Goal: Find specific page/section: Find specific page/section

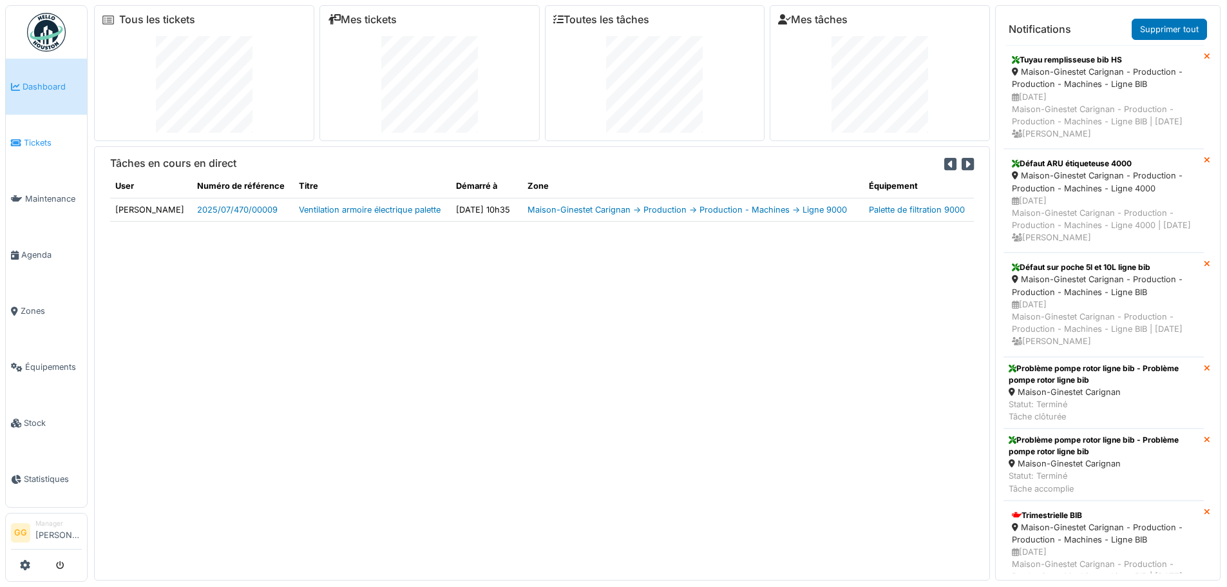
click at [32, 147] on link "Tickets" at bounding box center [46, 143] width 81 height 56
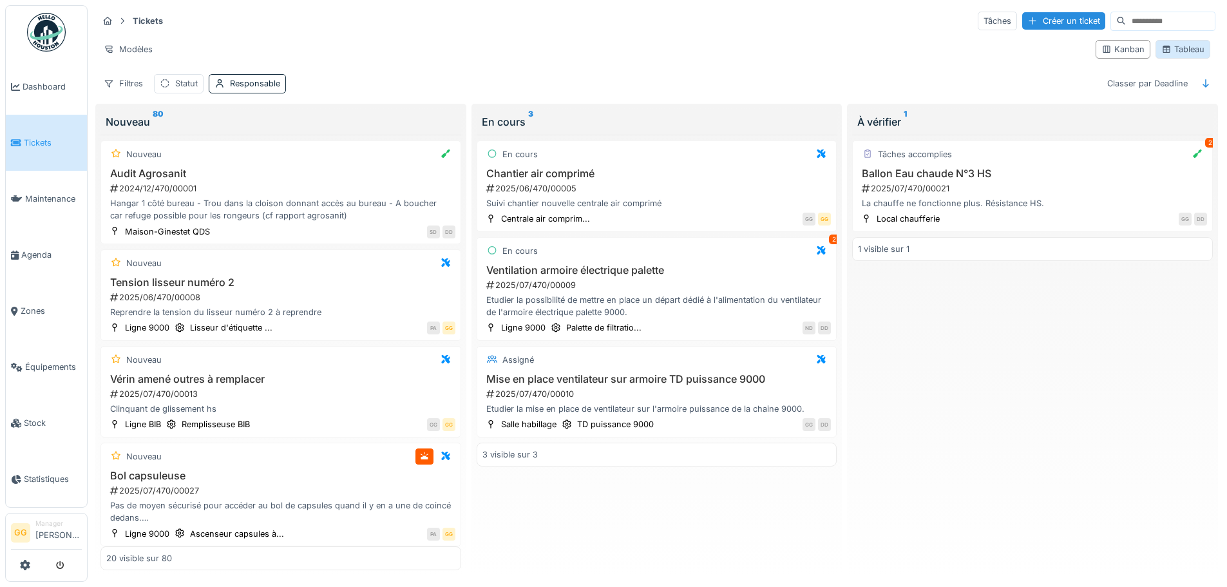
click at [1161, 46] on icon at bounding box center [1166, 49] width 10 height 8
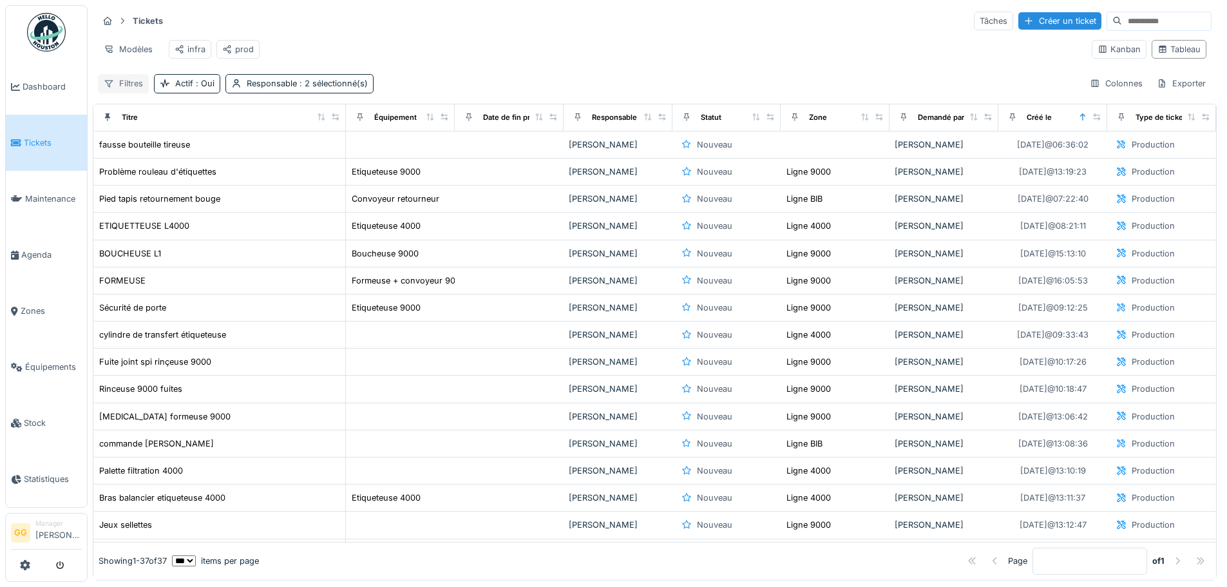
click at [146, 91] on div "Filtres" at bounding box center [123, 83] width 51 height 19
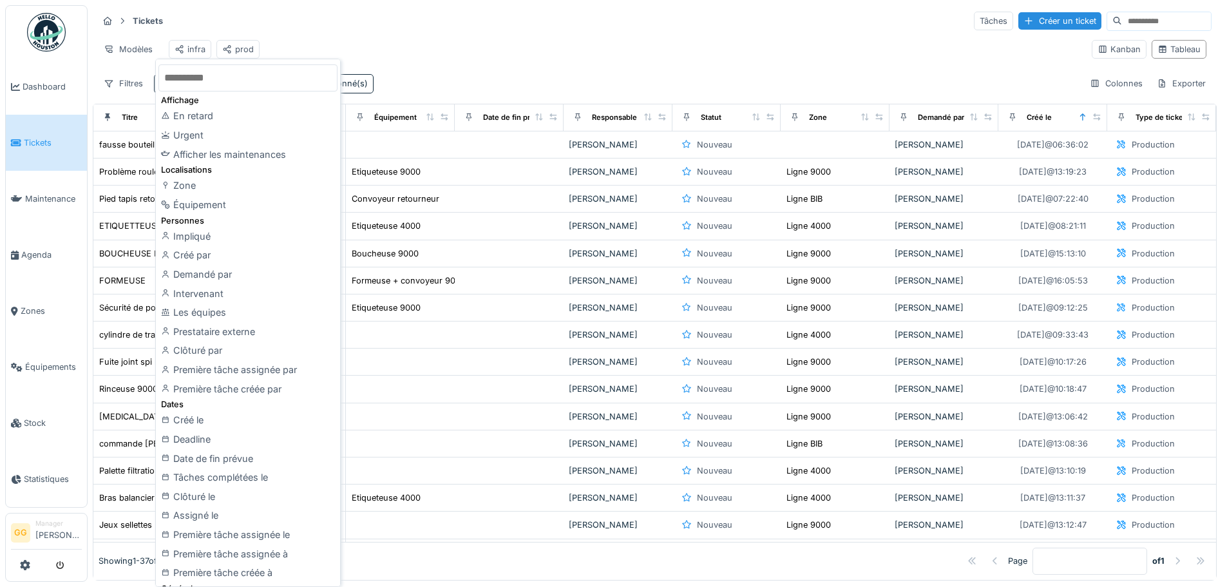
click at [304, 34] on div "Tickets Tâches Créer un ticket Modèles infra prod Kanban Tableau Filtres Actif …" at bounding box center [655, 51] width 1124 height 93
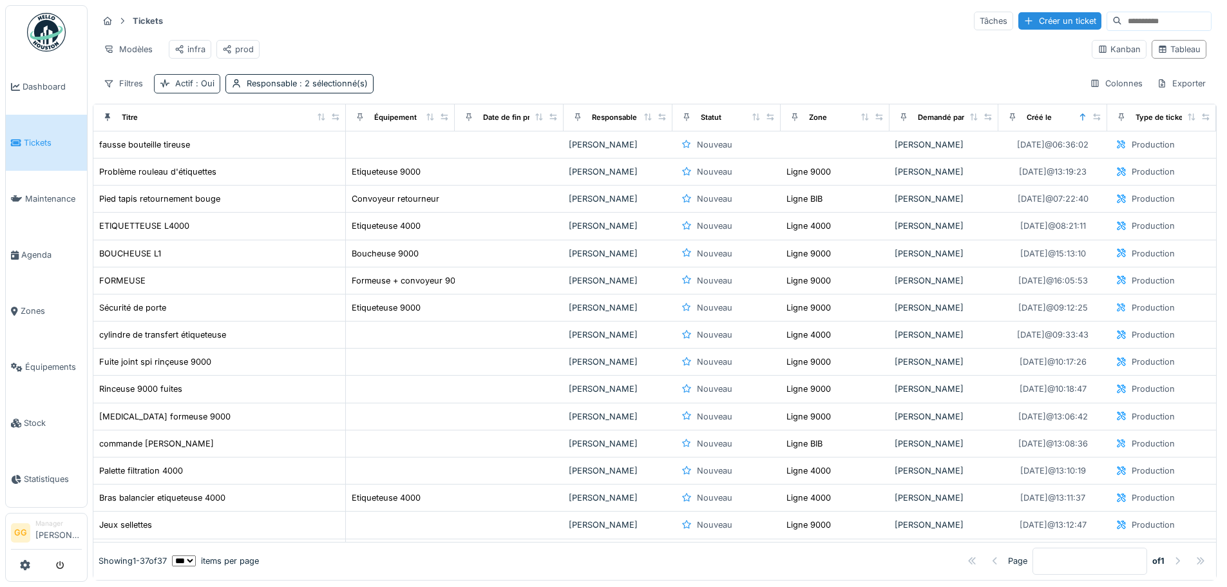
click at [176, 90] on div "Actif : Oui" at bounding box center [194, 83] width 39 height 12
click at [164, 153] on icon at bounding box center [164, 151] width 5 height 5
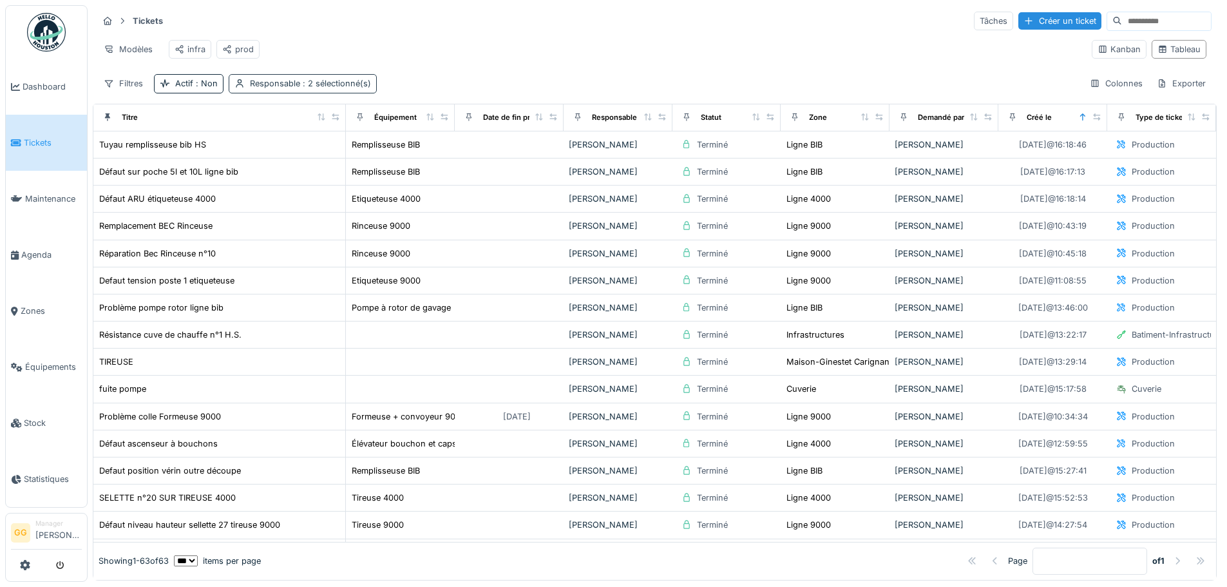
click at [333, 88] on span ": 2 sélectionné(s)" at bounding box center [335, 84] width 71 height 10
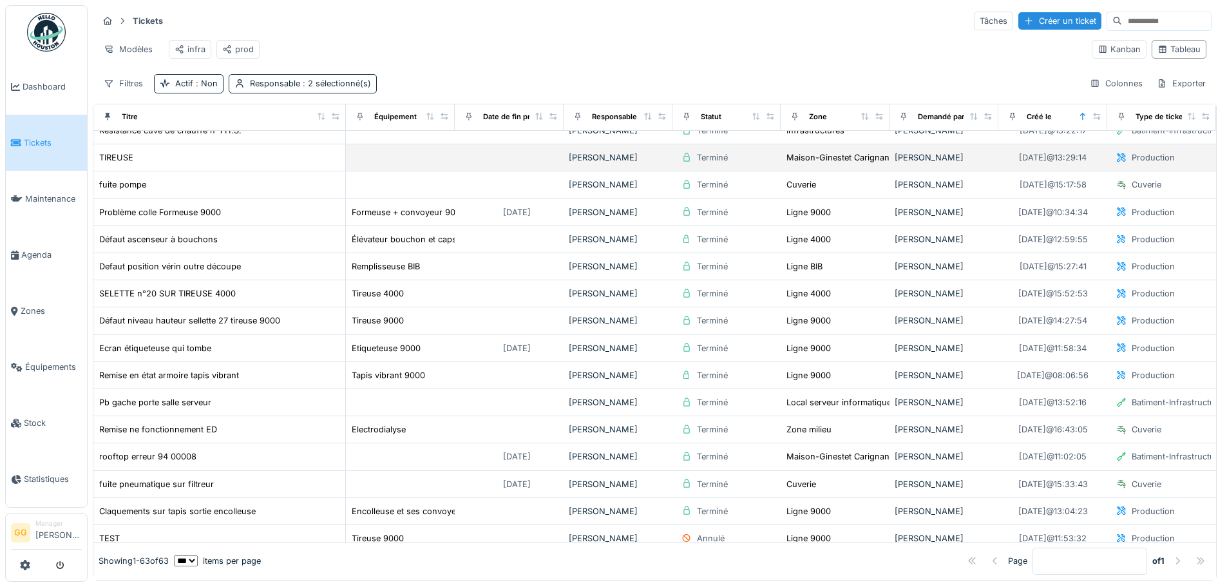
scroll to position [193, 0]
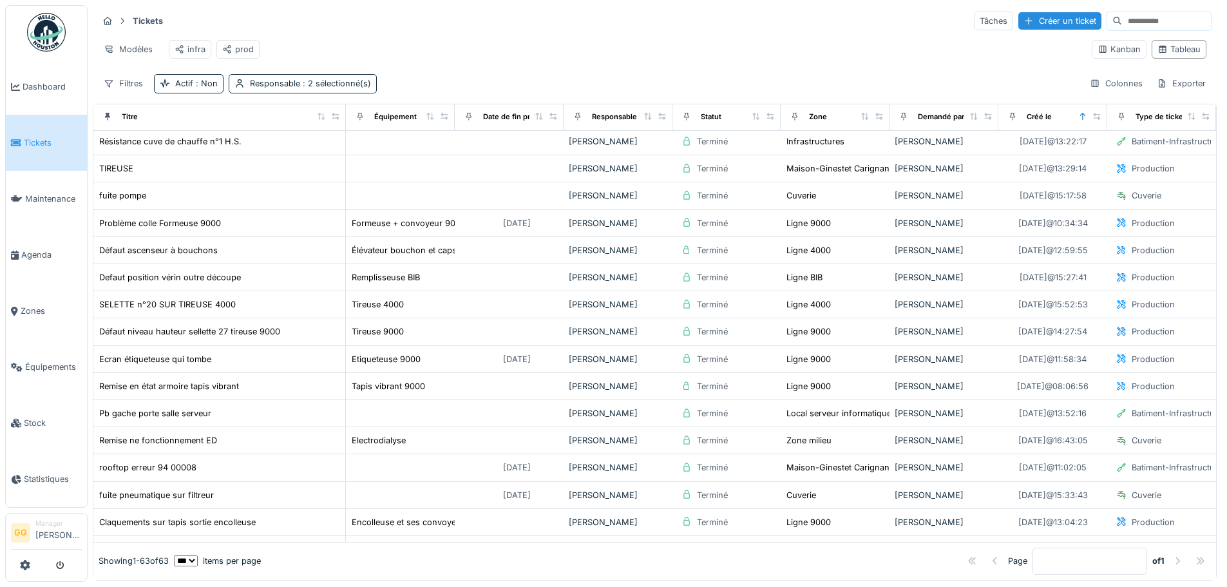
click at [862, 120] on icon at bounding box center [865, 116] width 7 height 7
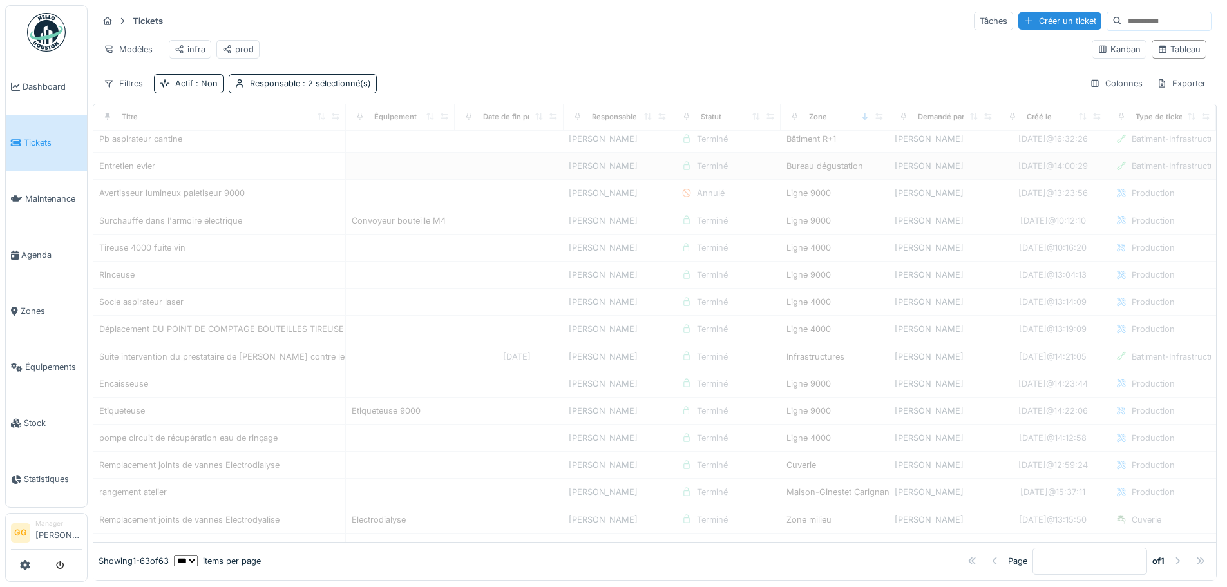
scroll to position [773, 0]
click at [826, 125] on div "Zone" at bounding box center [835, 117] width 98 height 16
click at [862, 120] on icon at bounding box center [864, 116] width 5 height 7
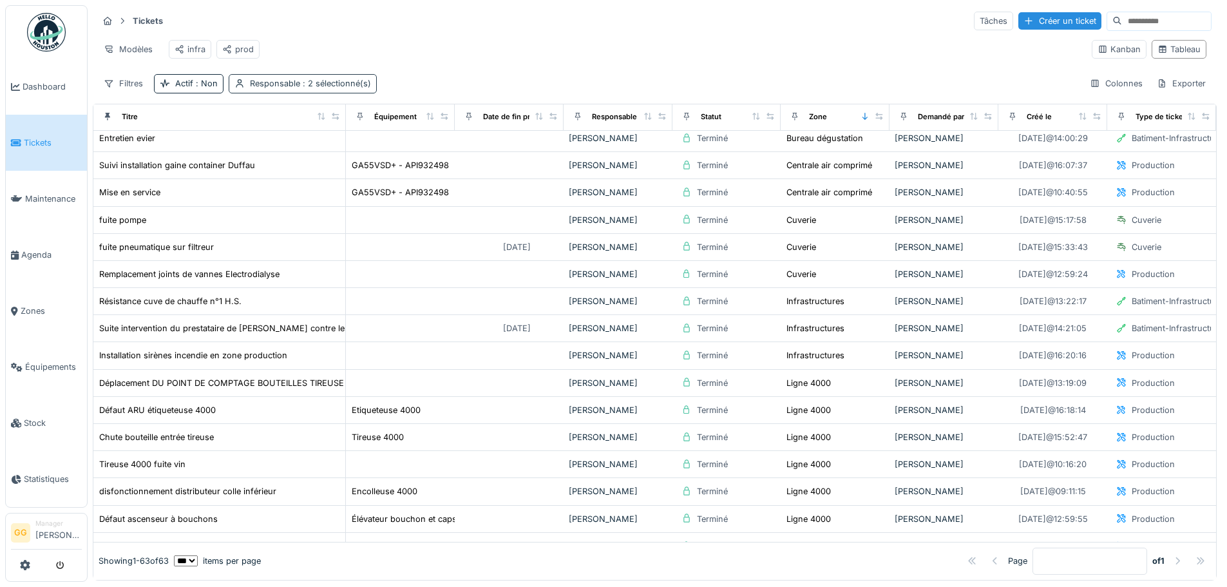
scroll to position [64, 0]
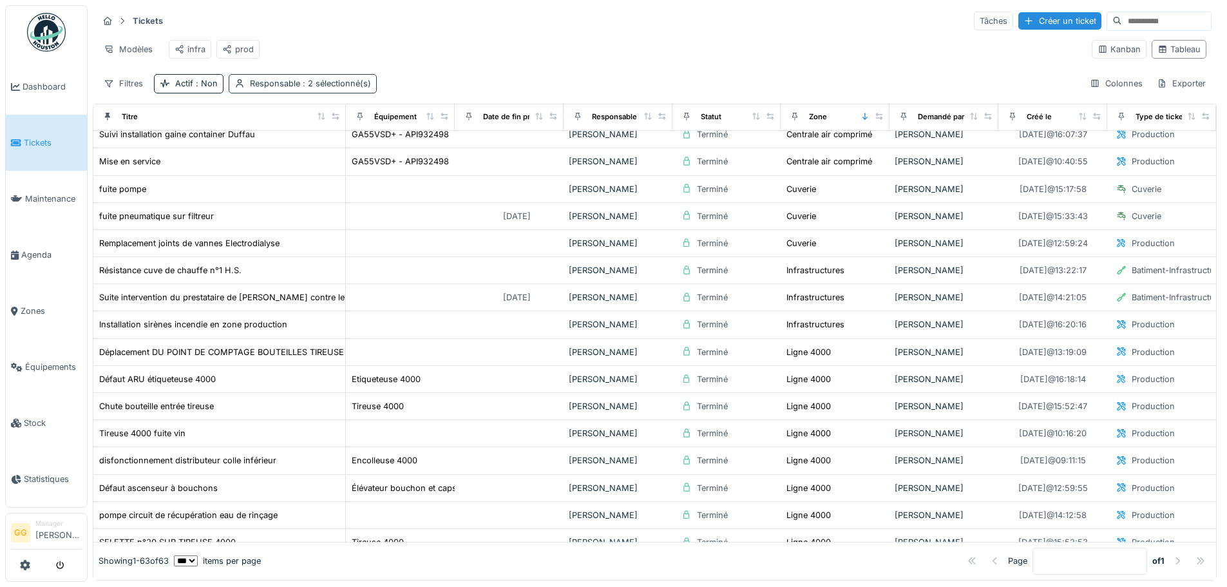
click at [285, 86] on div "Responsable : 2 sélectionné(s)" at bounding box center [303, 83] width 148 height 19
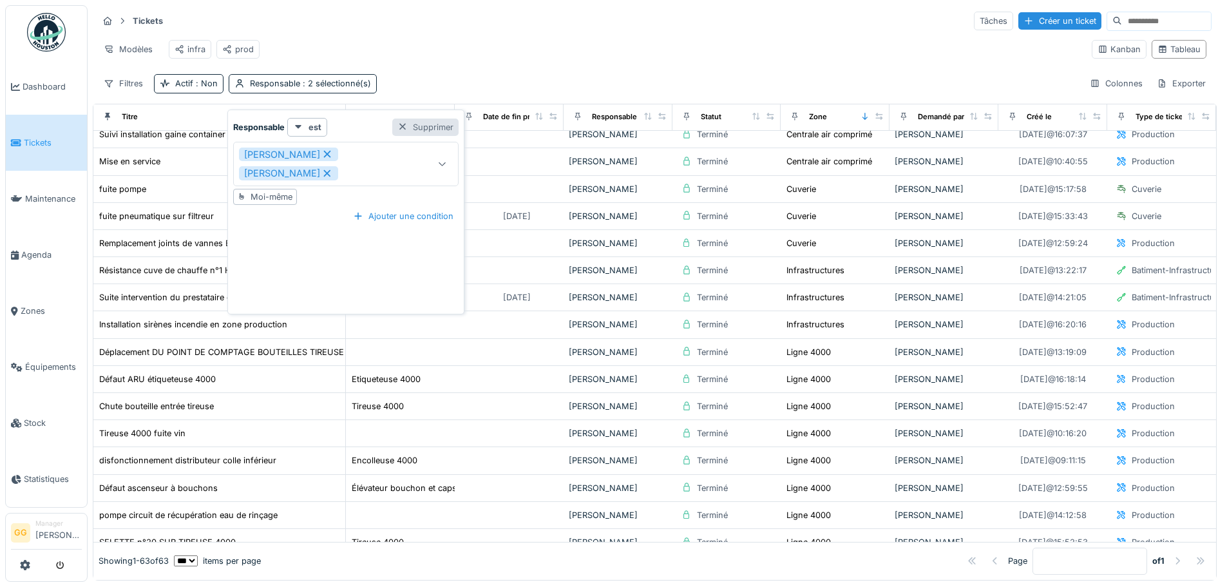
click at [418, 128] on div "Supprimer" at bounding box center [425, 127] width 66 height 17
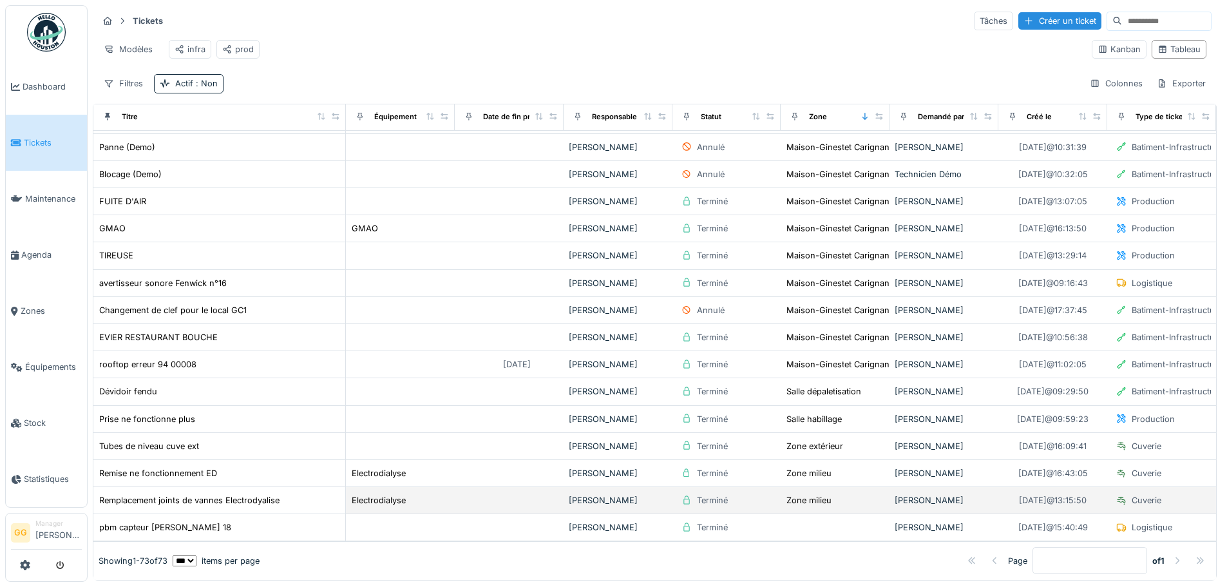
scroll to position [8, 0]
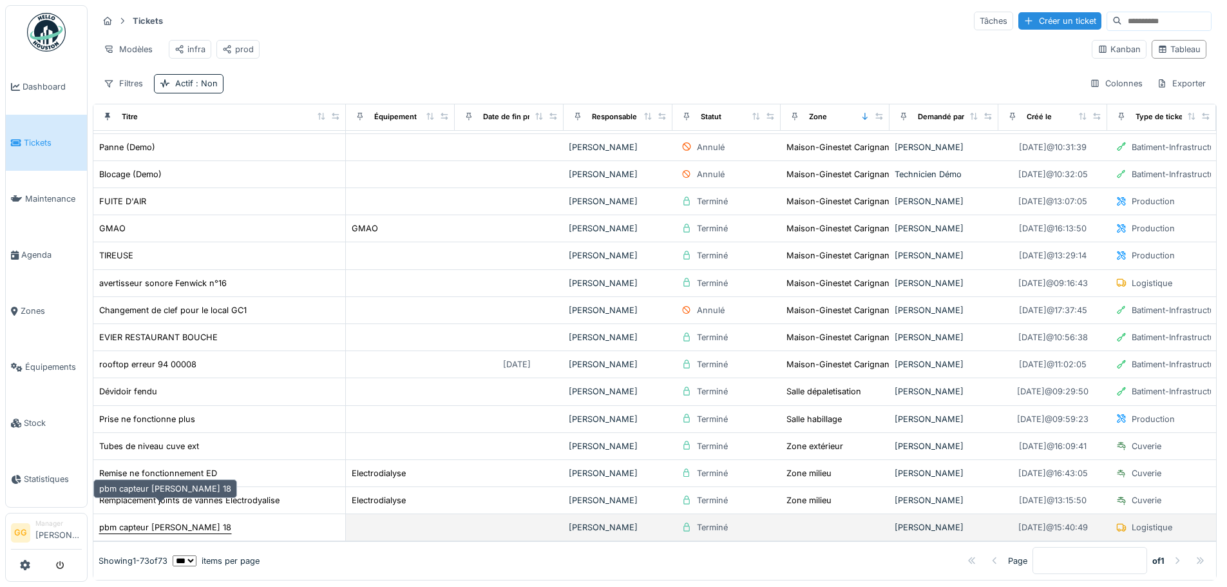
click at [210, 521] on div "pbm capteur chariot fenwick 18" at bounding box center [165, 527] width 132 height 12
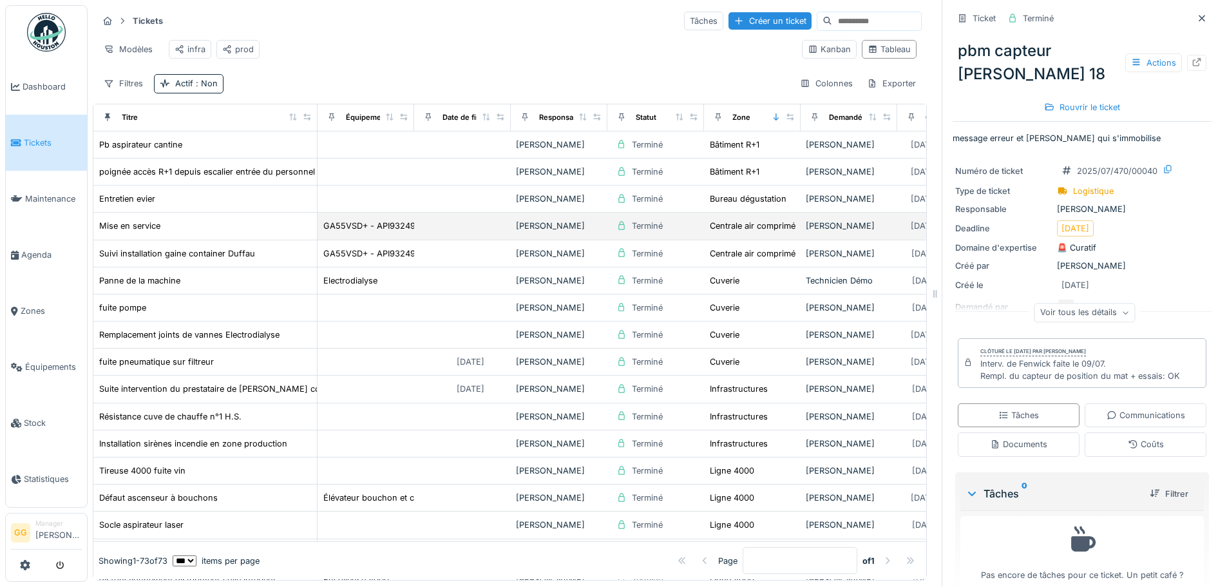
scroll to position [10, 0]
click at [52, 84] on span "Dashboard" at bounding box center [52, 87] width 59 height 12
click at [51, 142] on span "Tickets" at bounding box center [53, 143] width 58 height 12
